Goal: Navigation & Orientation: Find specific page/section

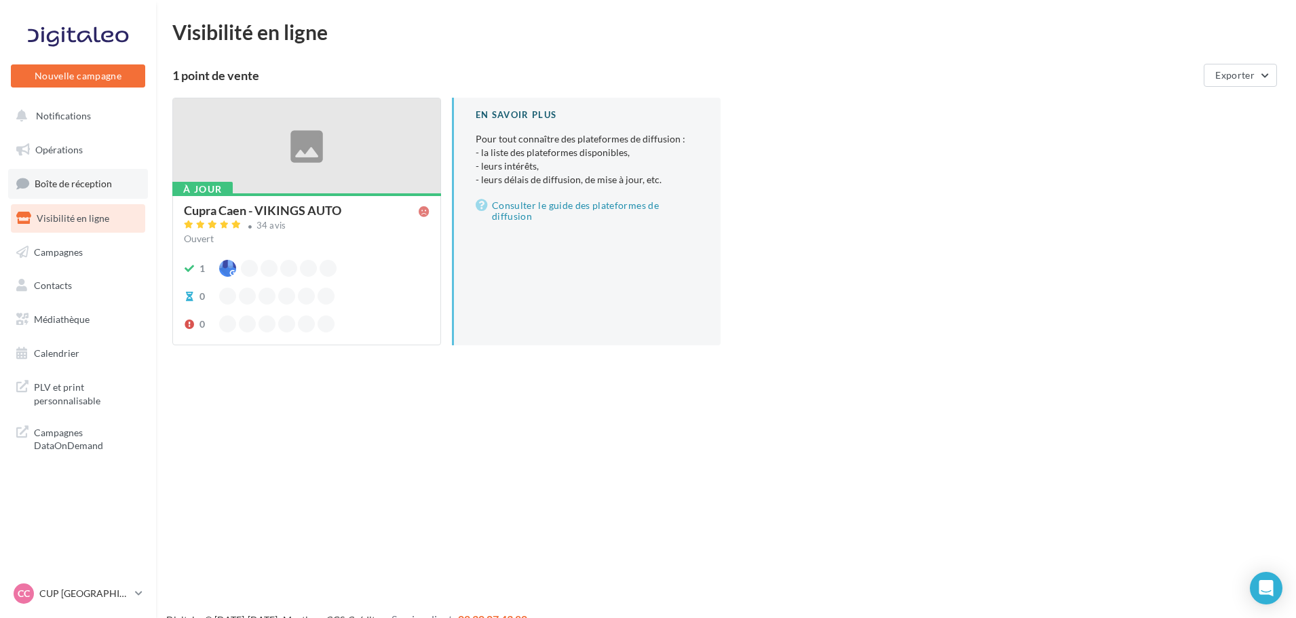
click at [79, 197] on link "Boîte de réception" at bounding box center [78, 183] width 140 height 29
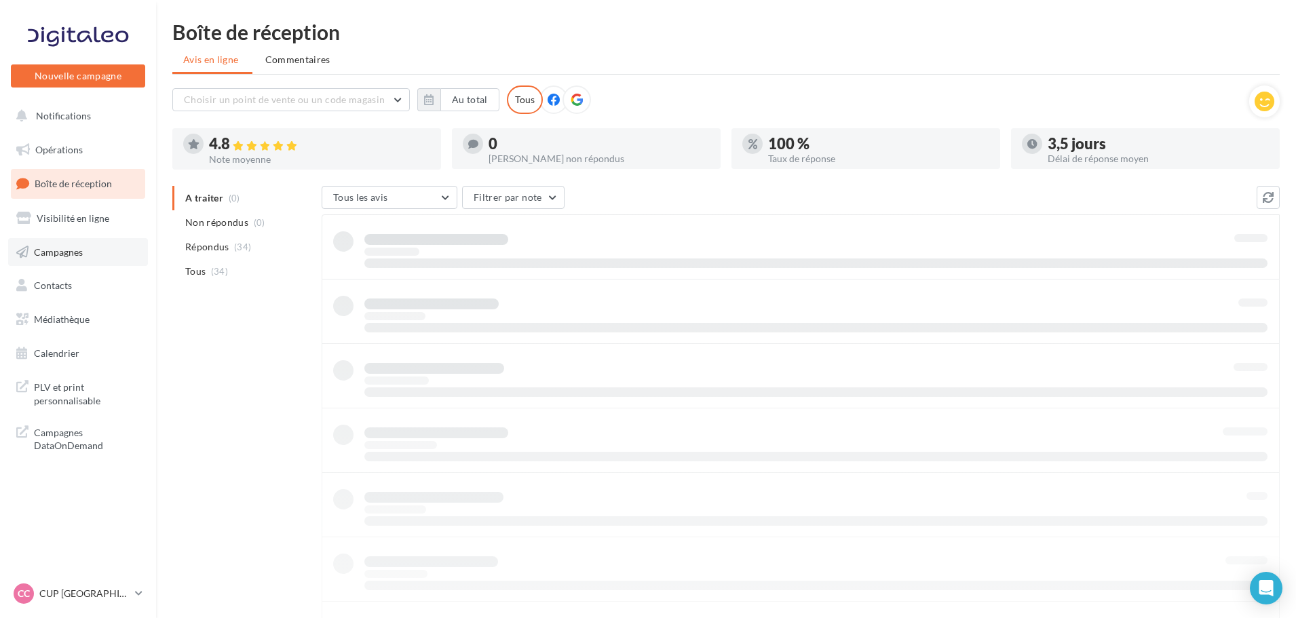
click at [83, 247] on link "Campagnes" at bounding box center [78, 252] width 140 height 28
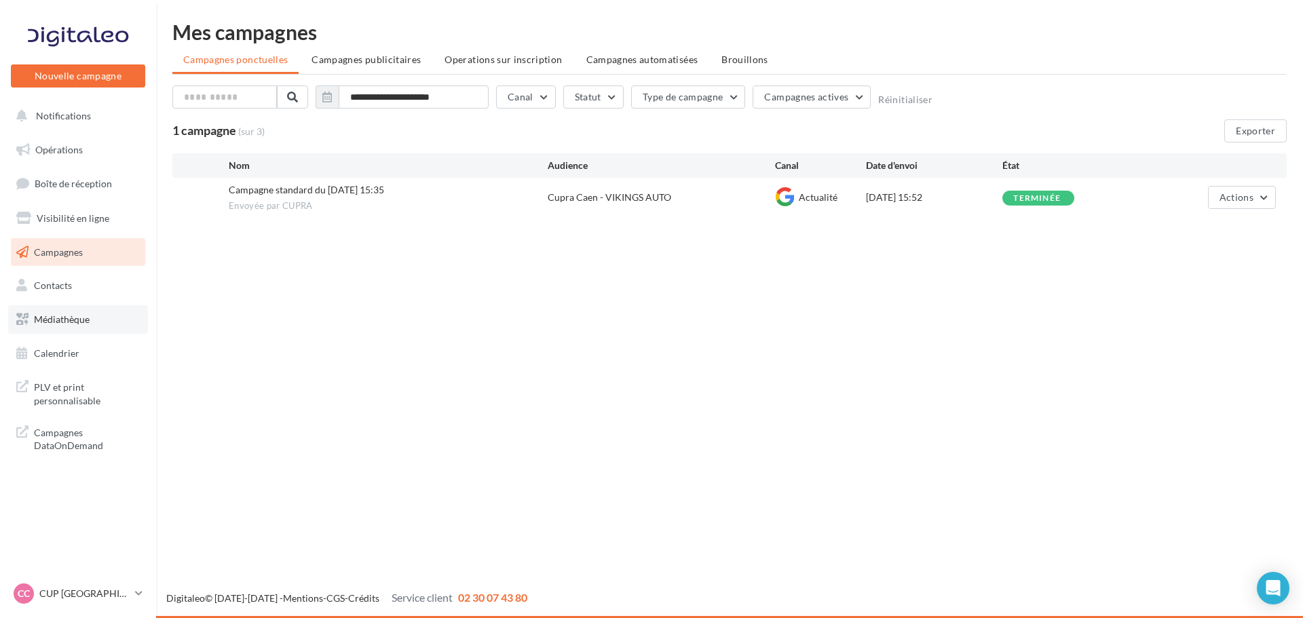
click at [85, 324] on span "Médiathèque" at bounding box center [62, 319] width 56 height 12
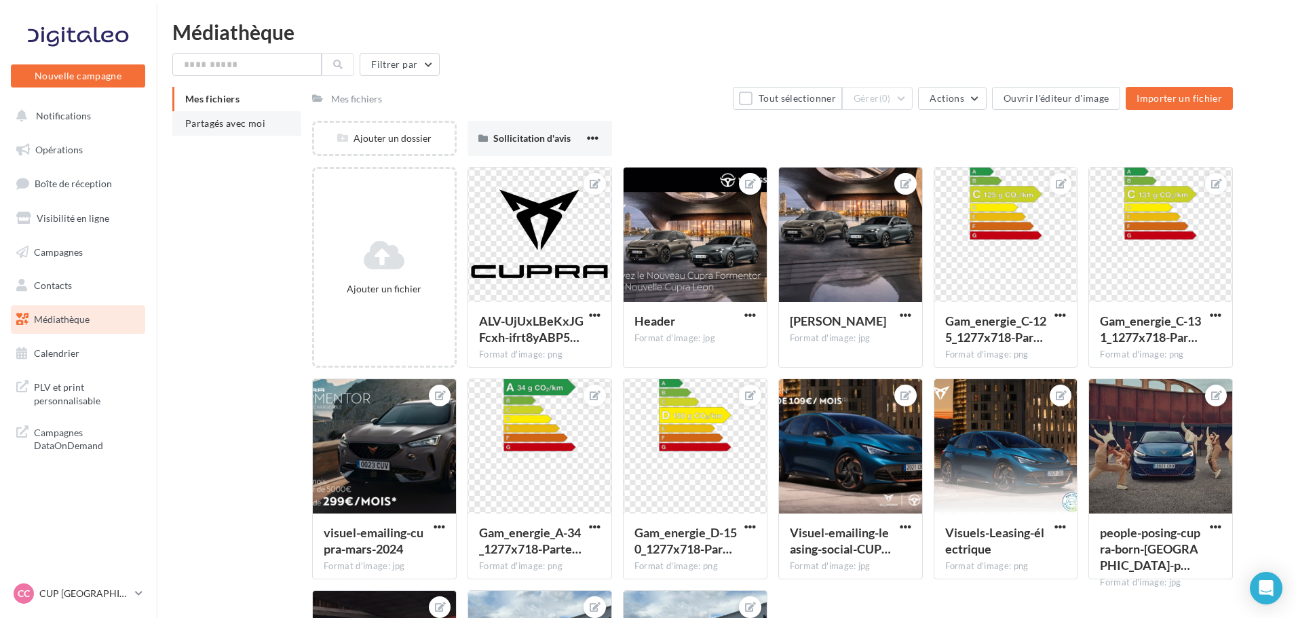
click at [208, 119] on span "Partagés avec moi" at bounding box center [225, 123] width 80 height 12
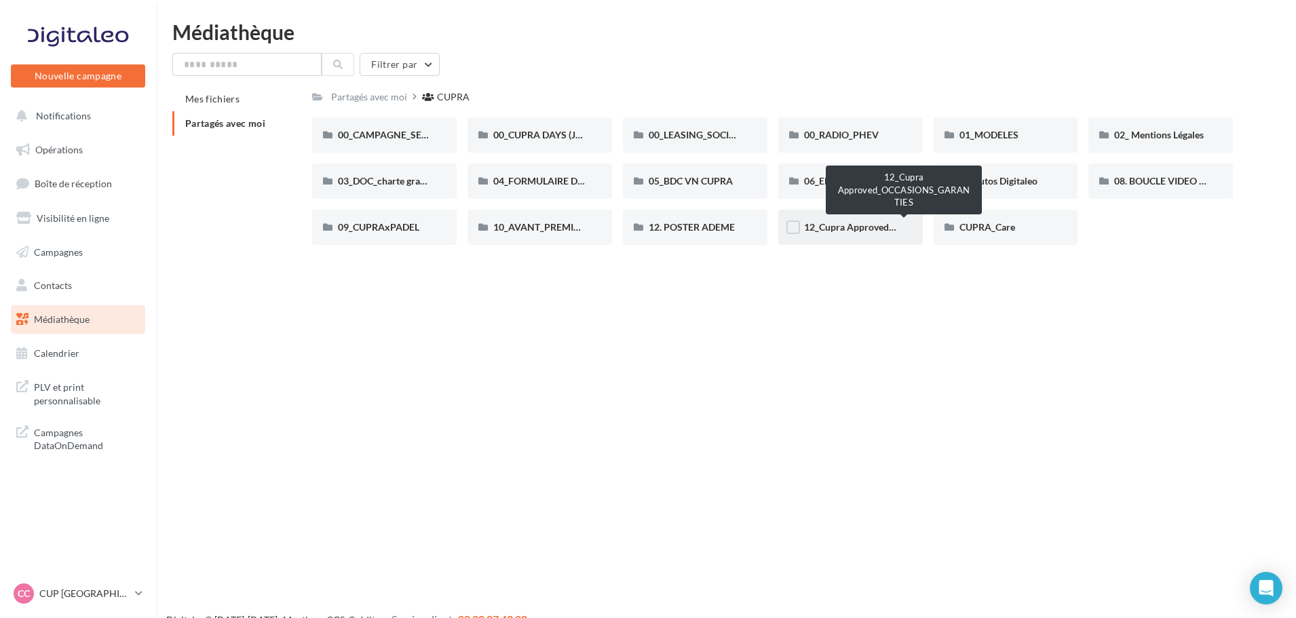
click at [873, 224] on span "12_Cupra Approved_OCCASIONS_GARANTIES" at bounding box center [904, 227] width 201 height 12
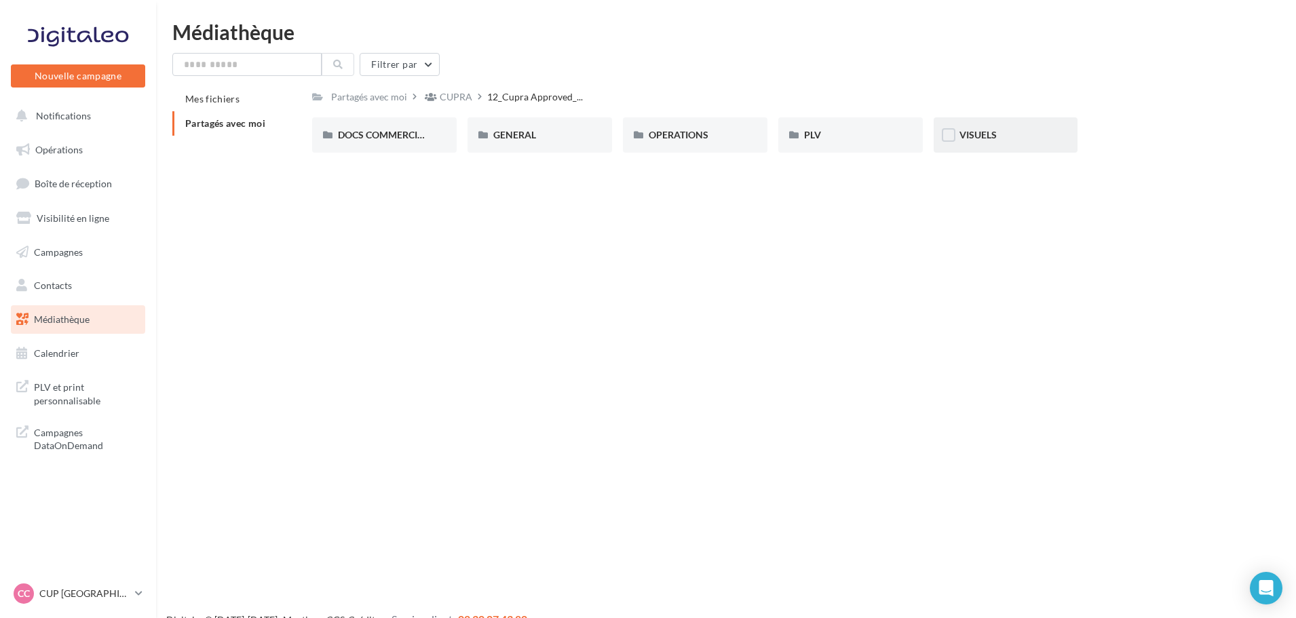
click at [970, 128] on div "VISUELS" at bounding box center [1006, 134] width 145 height 35
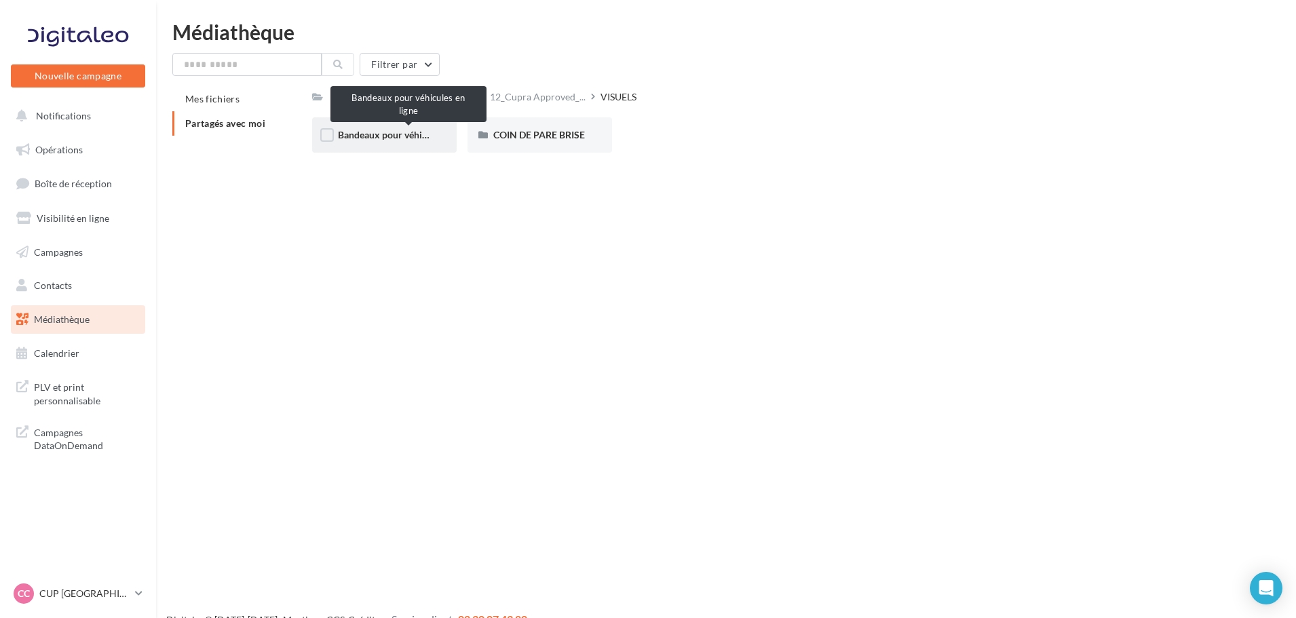
click at [389, 137] on span "Bandeaux pour véhicules en ligne" at bounding box center [408, 135] width 140 height 12
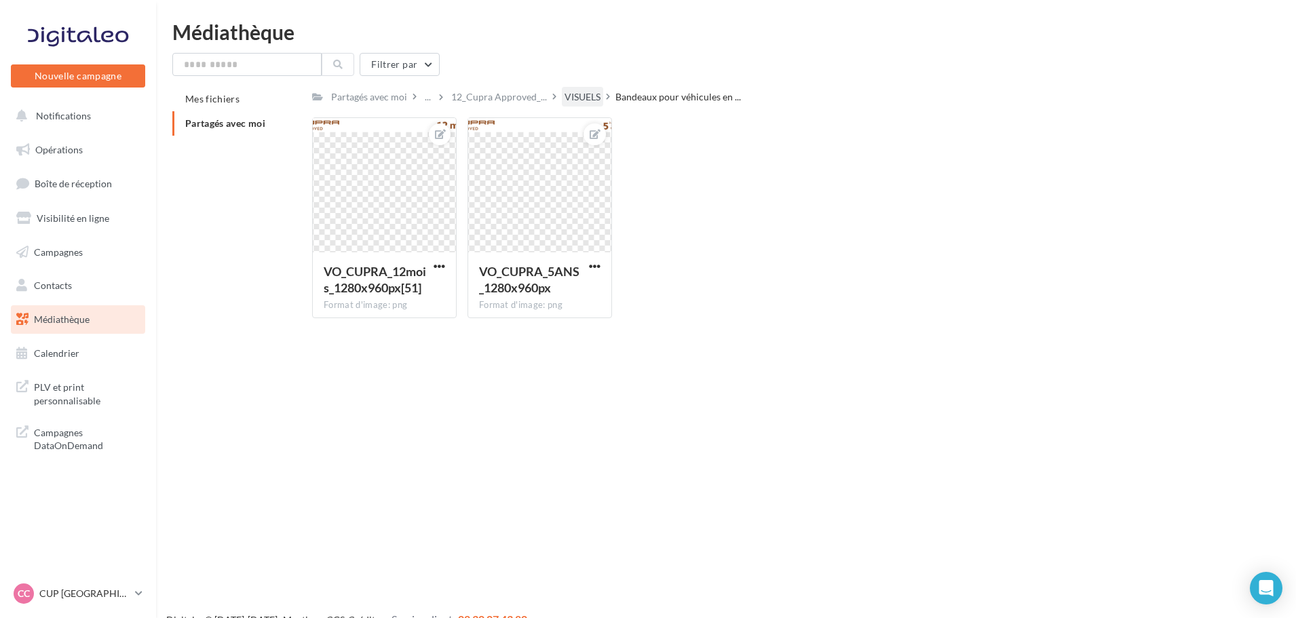
click at [600, 96] on div "VISUELS" at bounding box center [582, 97] width 41 height 20
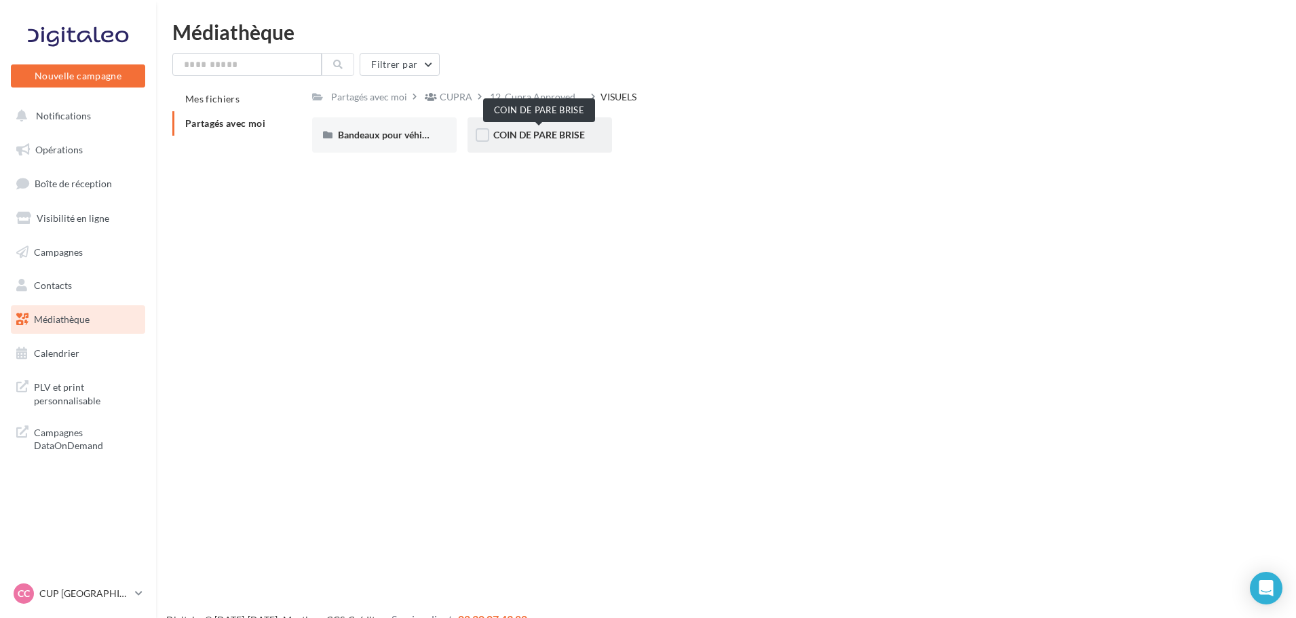
click at [569, 136] on span "COIN DE PARE BRISE" at bounding box center [539, 135] width 92 height 12
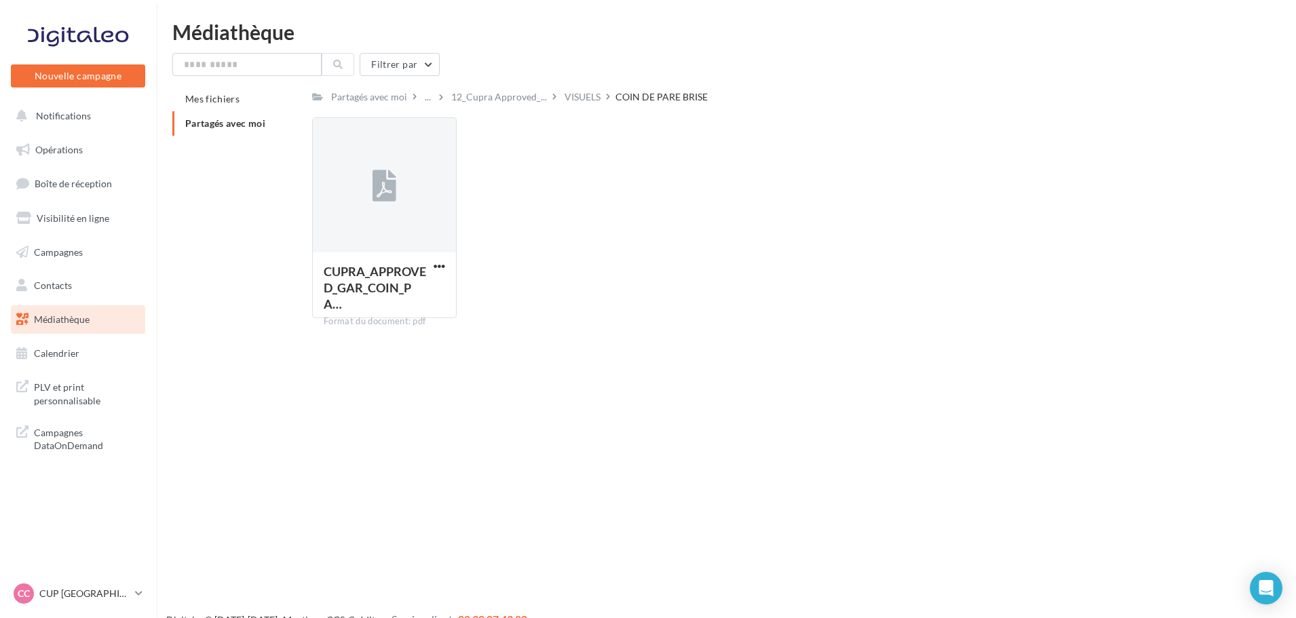
click at [78, 579] on nav "Nouvelle campagne Nouvelle campagne Notifications Opérations Boîte de réception…" at bounding box center [78, 309] width 156 height 618
click at [79, 591] on p "CUP [GEOGRAPHIC_DATA]" at bounding box center [84, 594] width 90 height 14
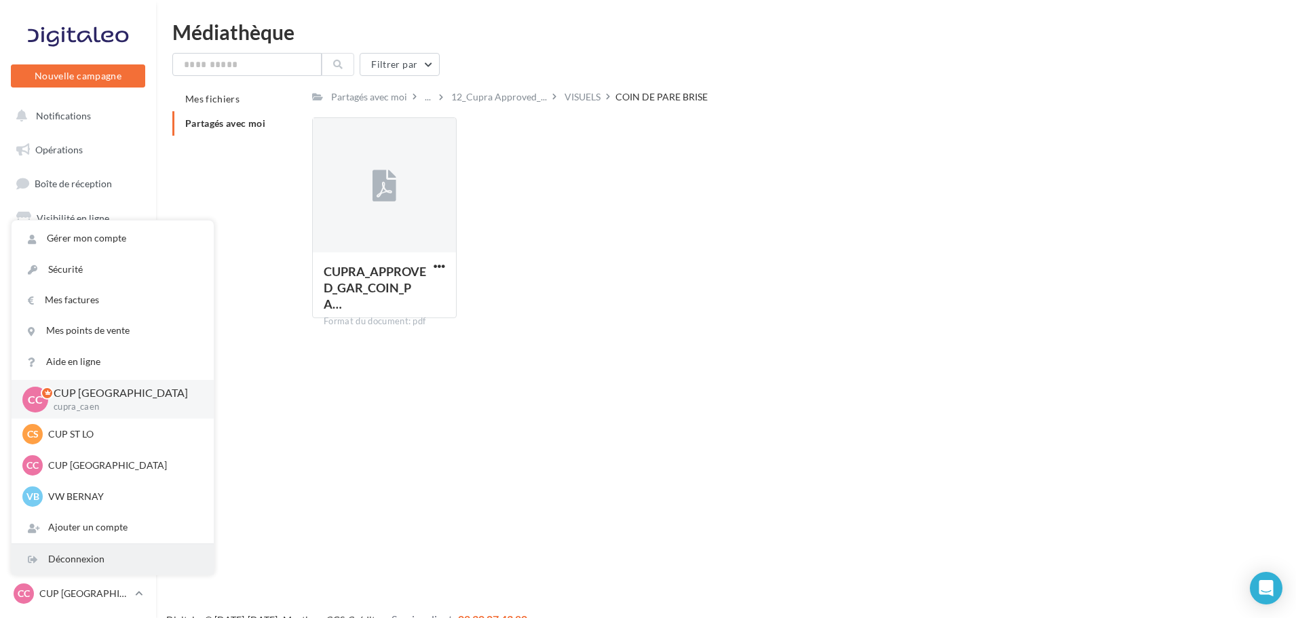
click at [79, 573] on div "Déconnexion" at bounding box center [113, 559] width 202 height 31
